Goal: Task Accomplishment & Management: Manage account settings

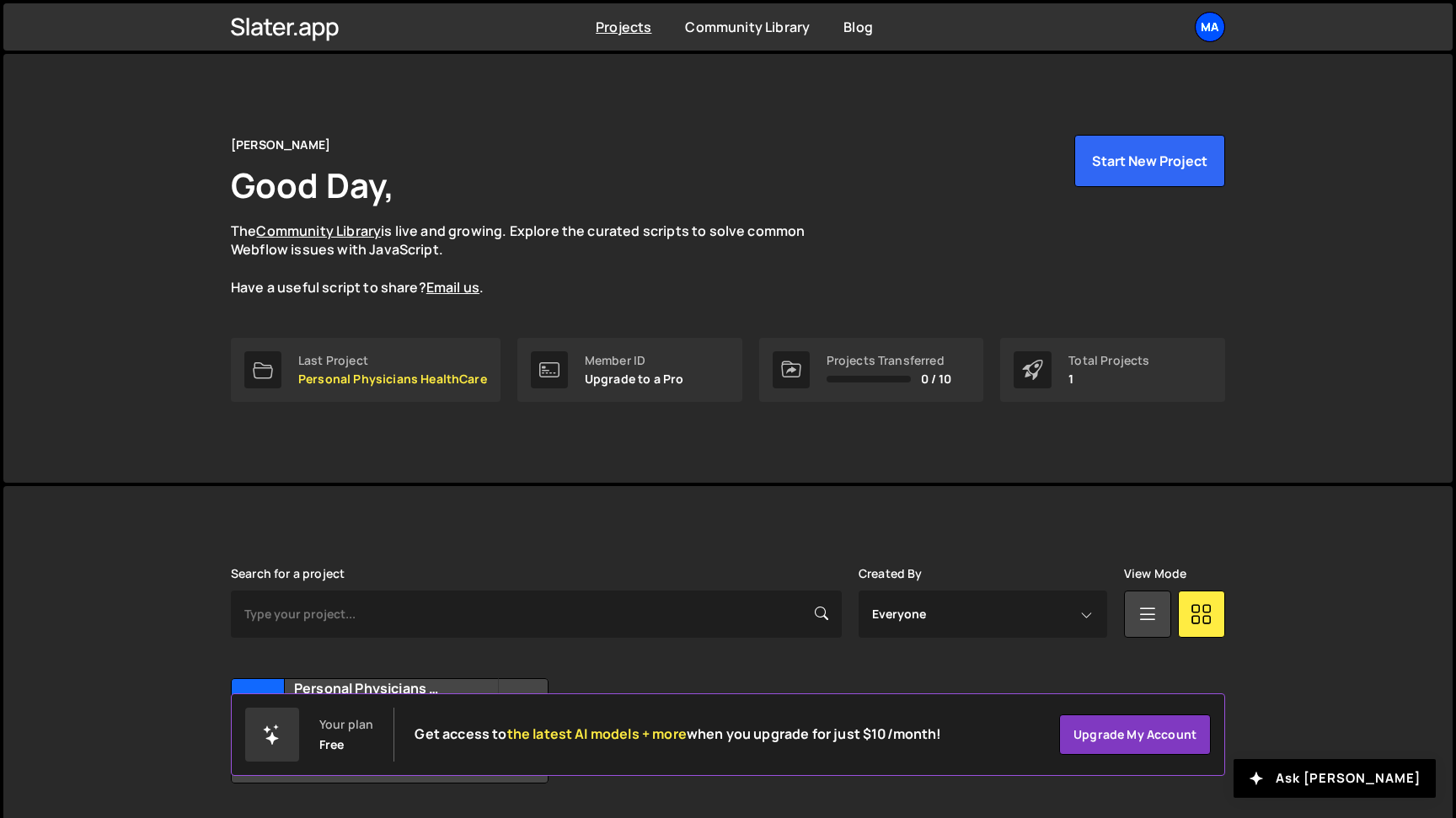
click at [1208, 23] on div "Ma" at bounding box center [1209, 27] width 30 height 30
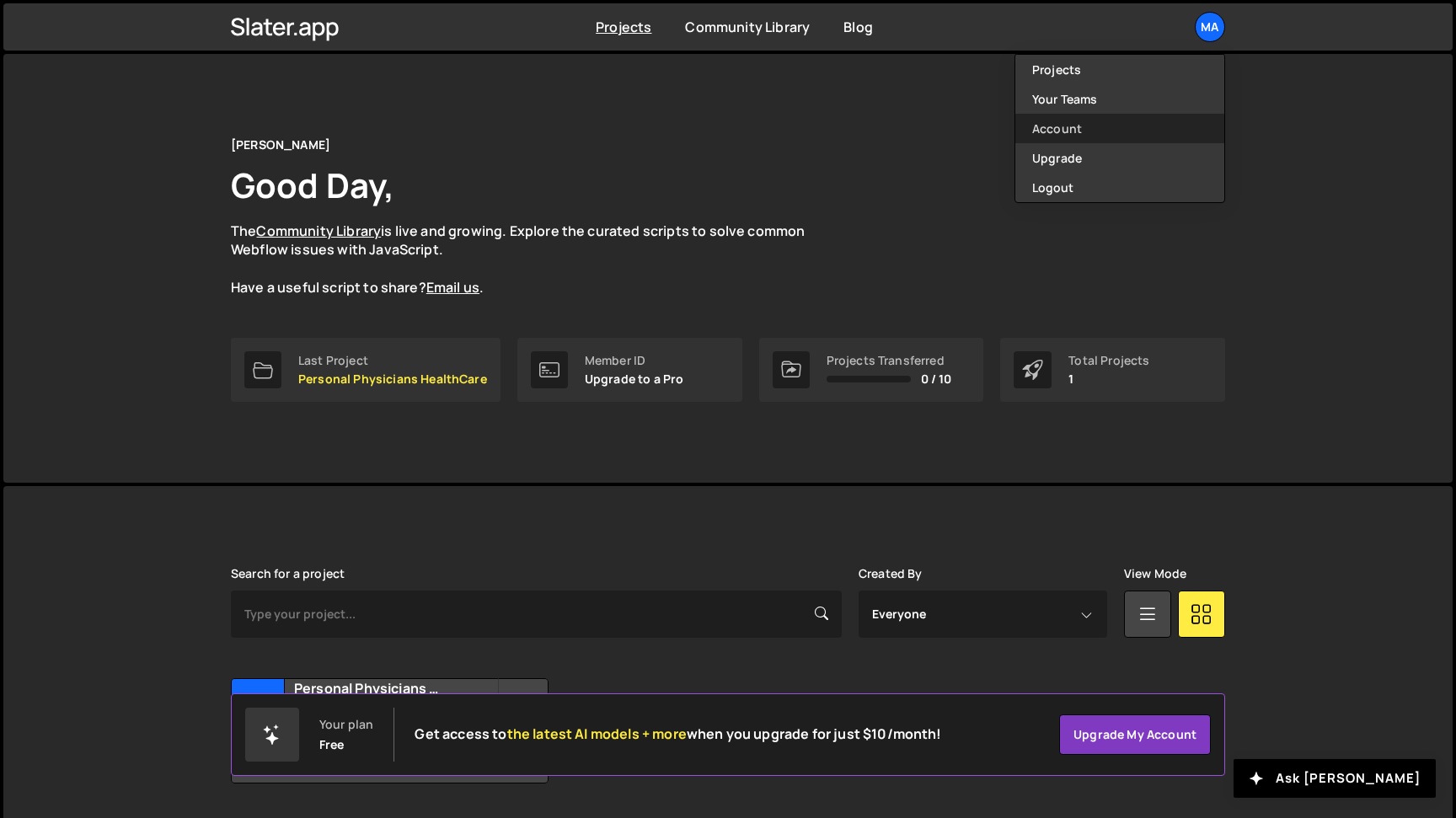
click at [1069, 128] on link "Account" at bounding box center [1119, 128] width 209 height 29
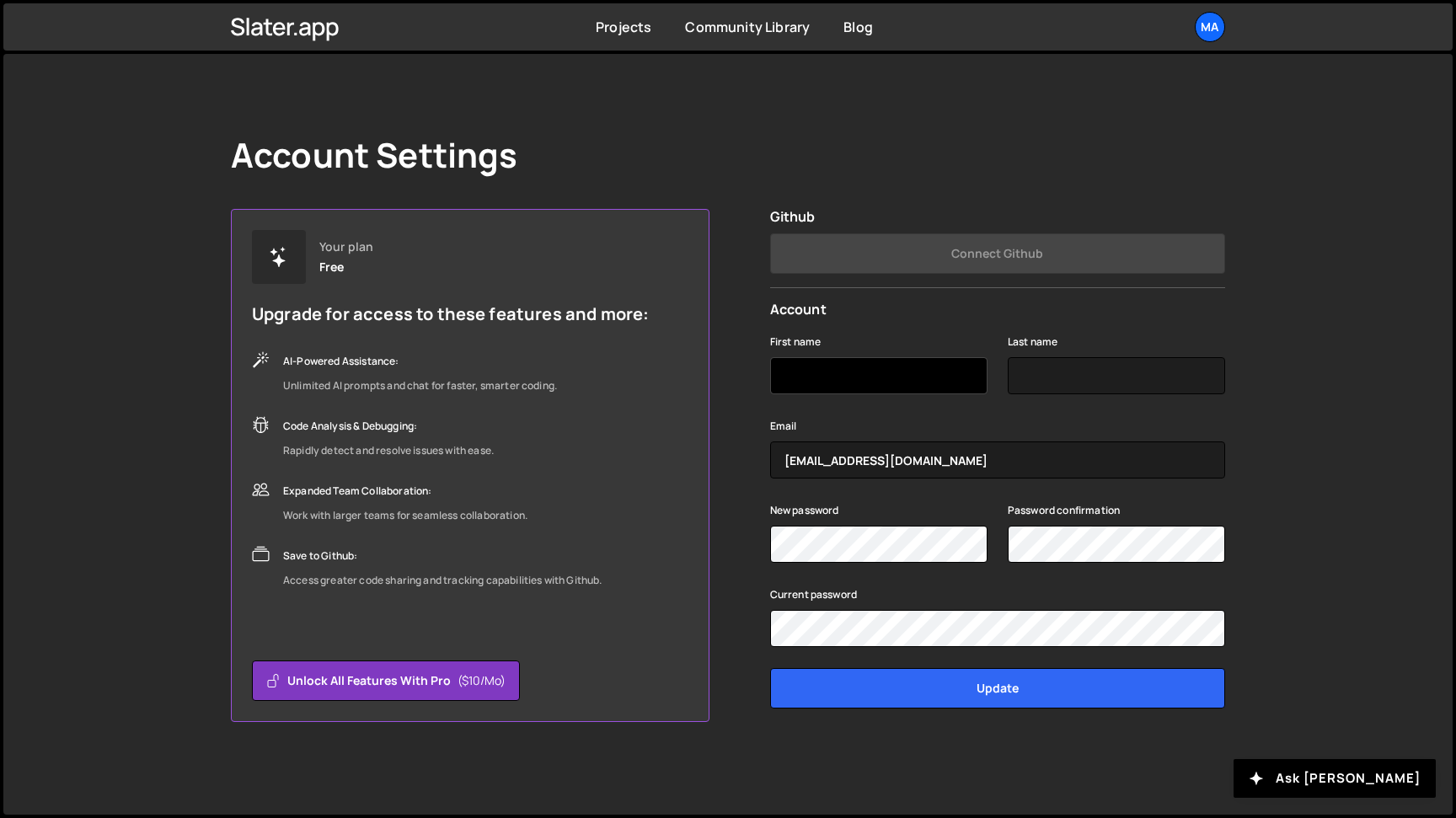
click at [845, 377] on input "First name" at bounding box center [879, 376] width 217 height 37
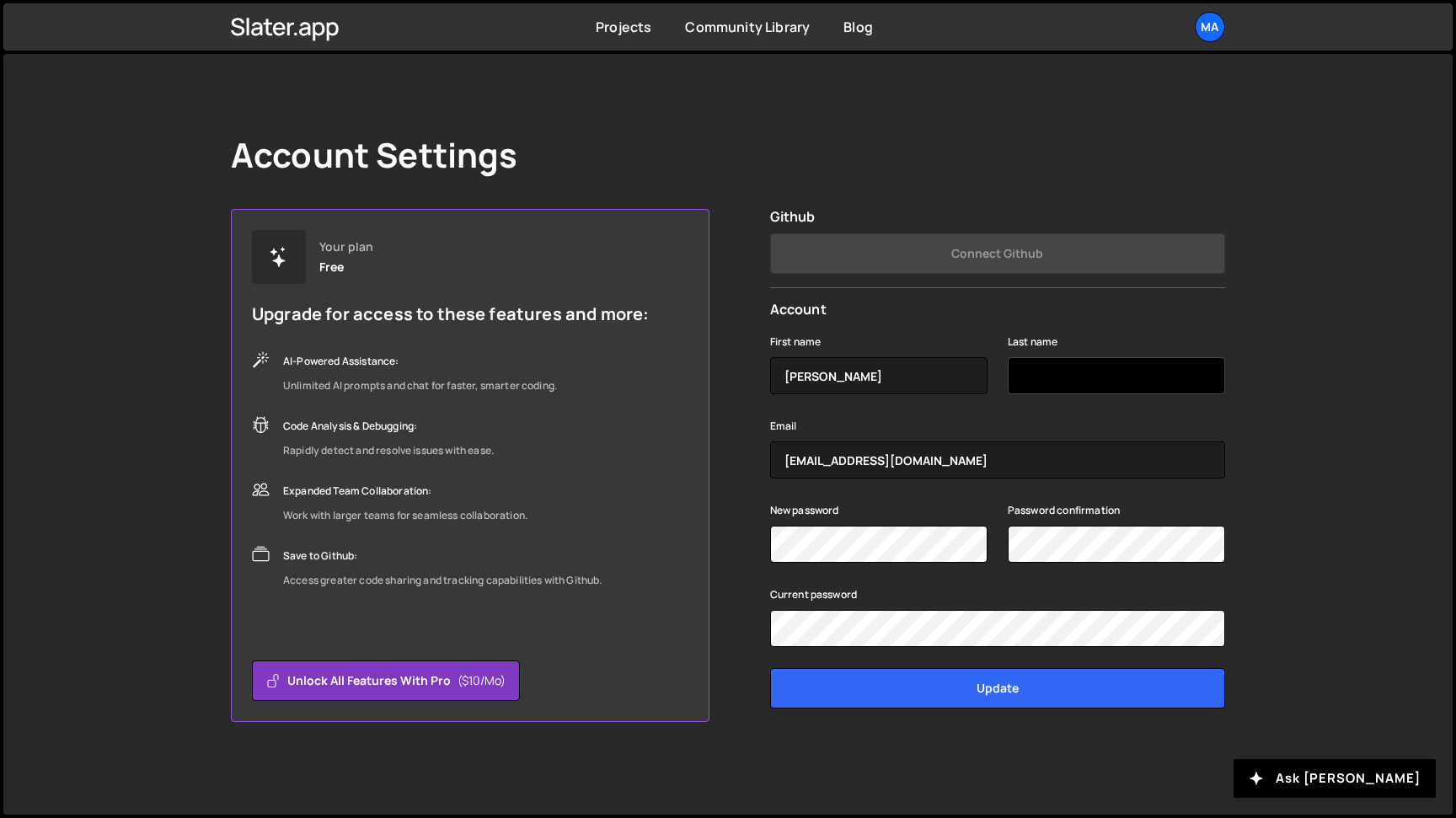
type input "[PERSON_NAME]"
click at [1068, 372] on input "Last name" at bounding box center [1116, 376] width 217 height 37
type input "[PERSON_NAME]"
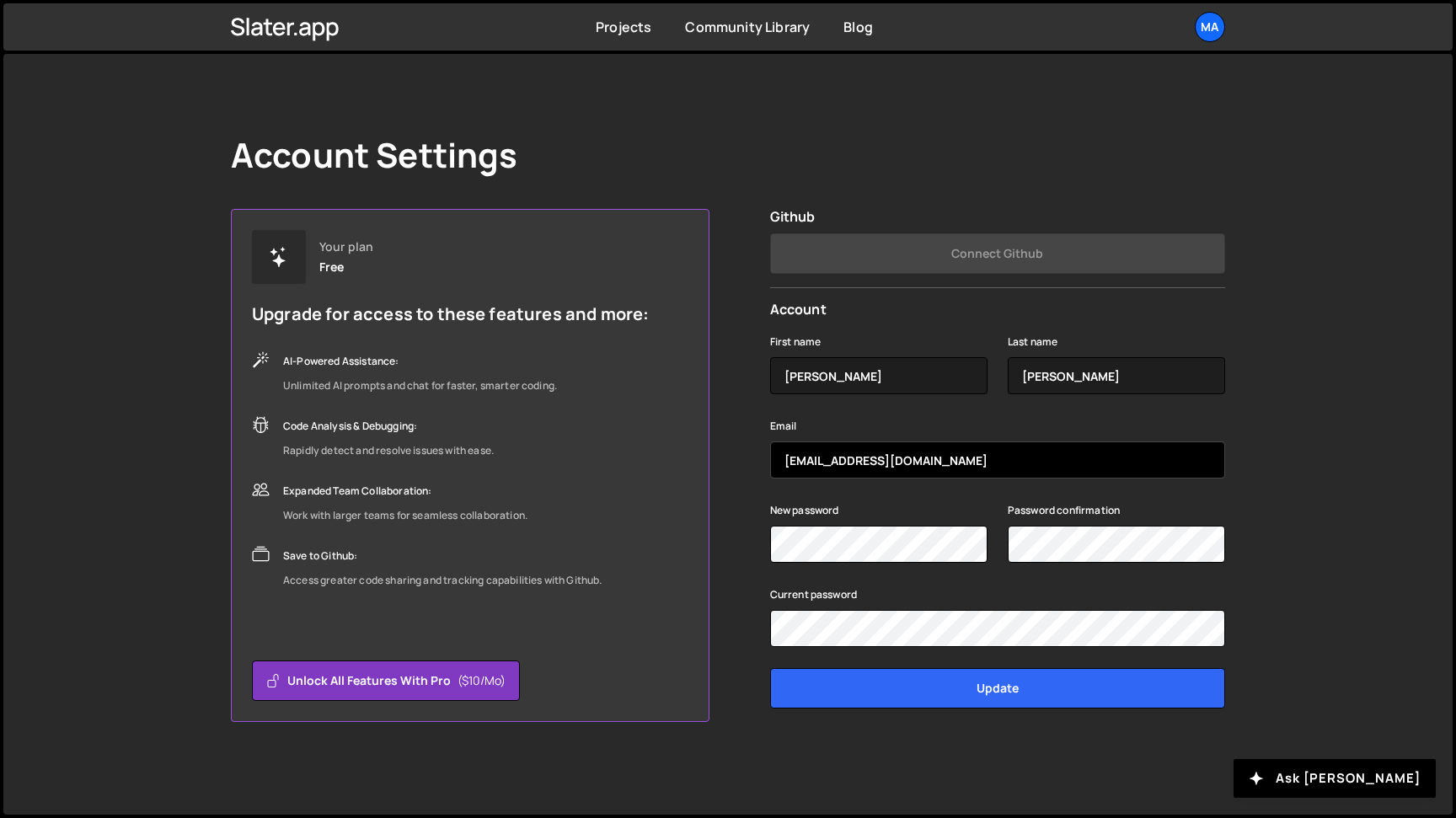
type input "[EMAIL_ADDRESS][DOMAIN_NAME]"
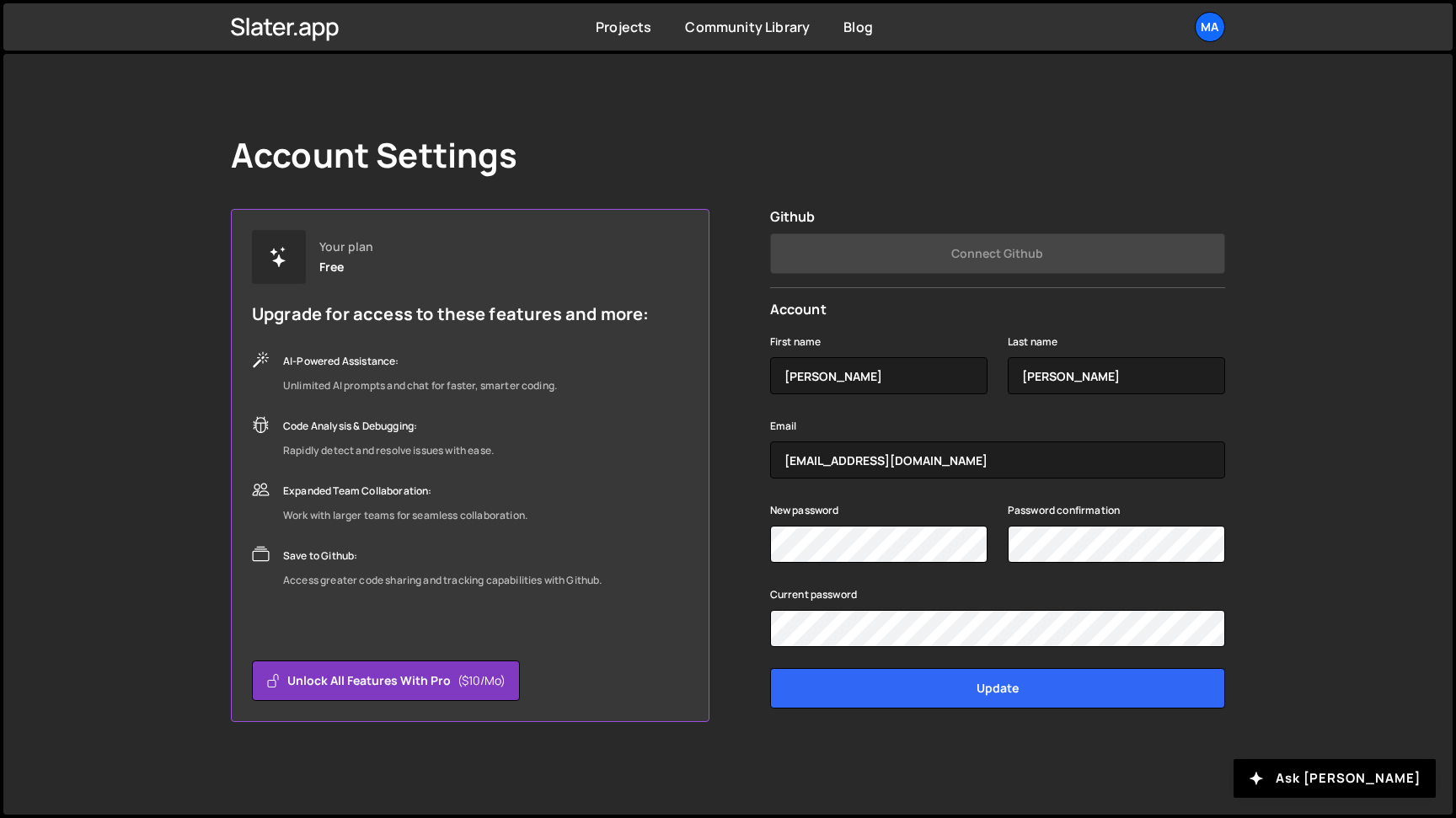
click at [748, 531] on div "Your plan Free Upgrade for access to these features and more: AI-Powered Assist…" at bounding box center [728, 465] width 994 height 513
click at [308, 25] on icon at bounding box center [305, 29] width 11 height 14
